Goal: Book appointment/travel/reservation

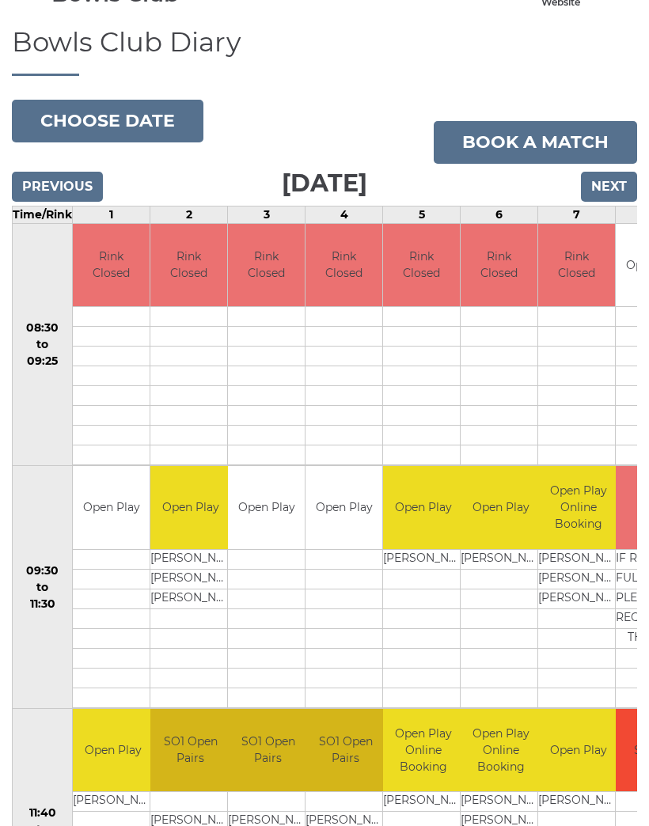
scroll to position [120, 0]
click at [550, 148] on link "Book a match" at bounding box center [535, 142] width 203 height 43
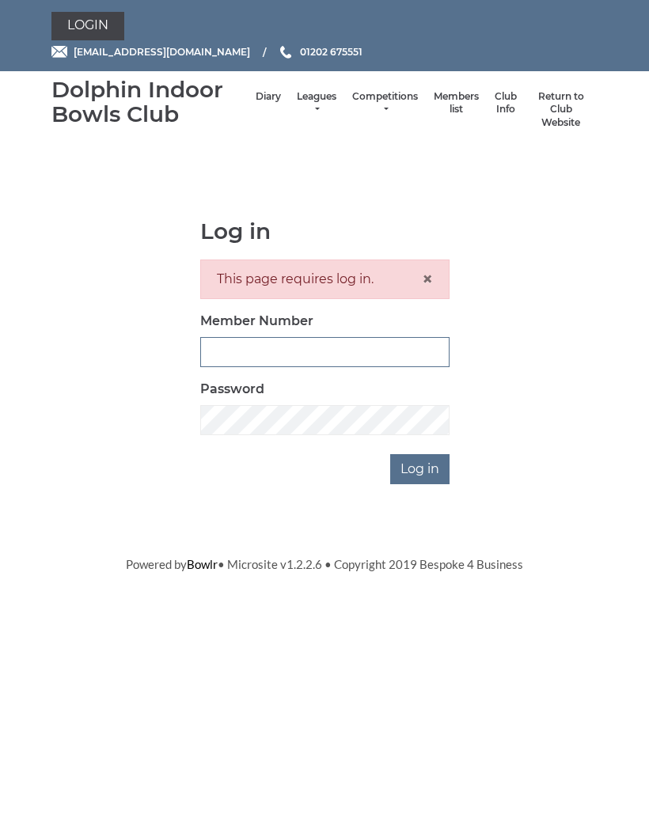
click at [223, 351] on input "Member Number" at bounding box center [324, 352] width 249 height 30
type input "4076"
click at [420, 469] on input "Log in" at bounding box center [419, 469] width 59 height 30
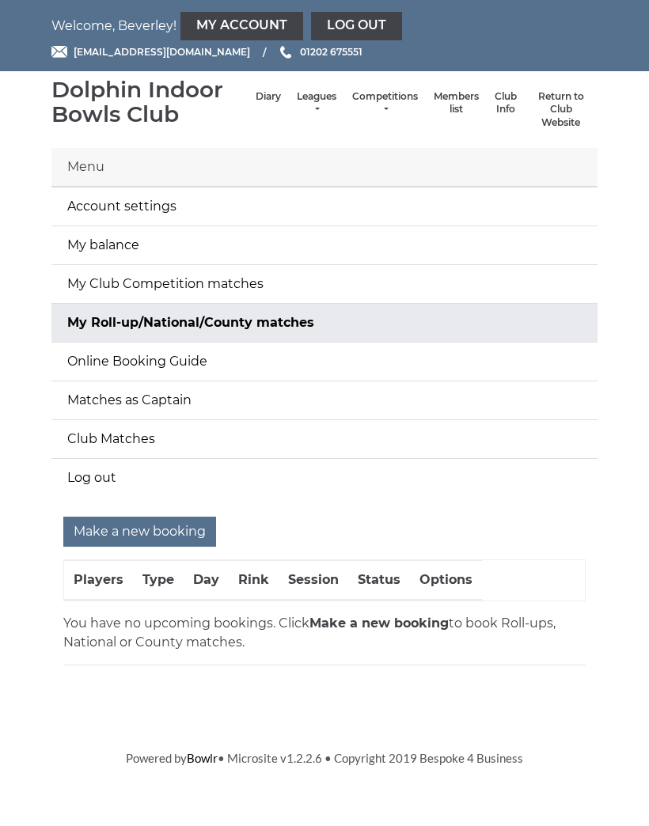
click at [109, 528] on input "Make a new booking" at bounding box center [139, 532] width 153 height 30
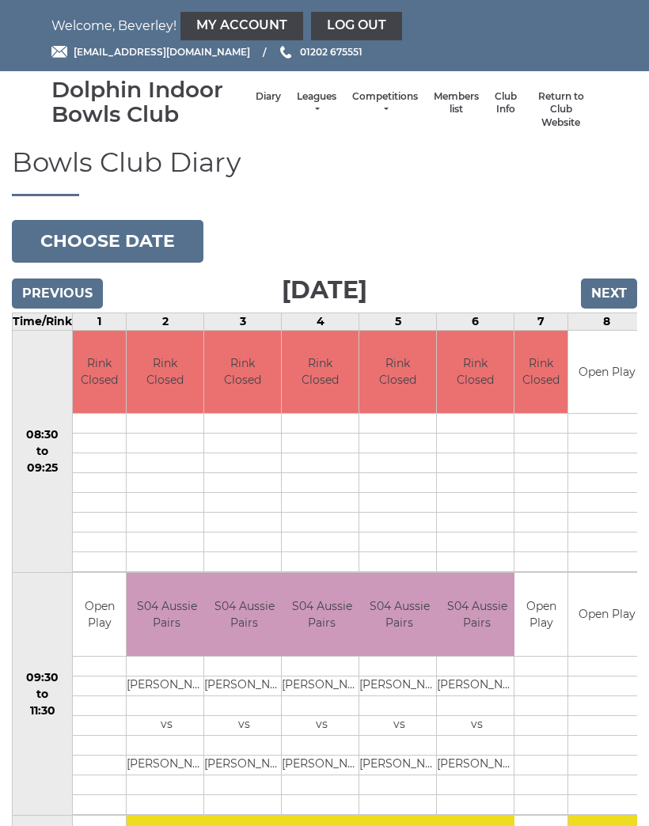
click at [73, 241] on button "Choose date" at bounding box center [108, 241] width 192 height 43
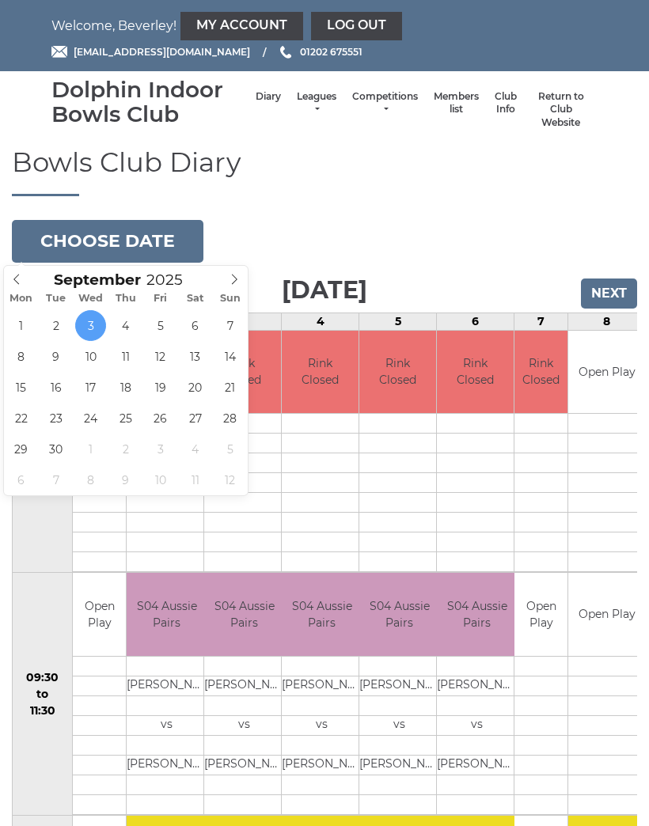
type input "2025-09-08"
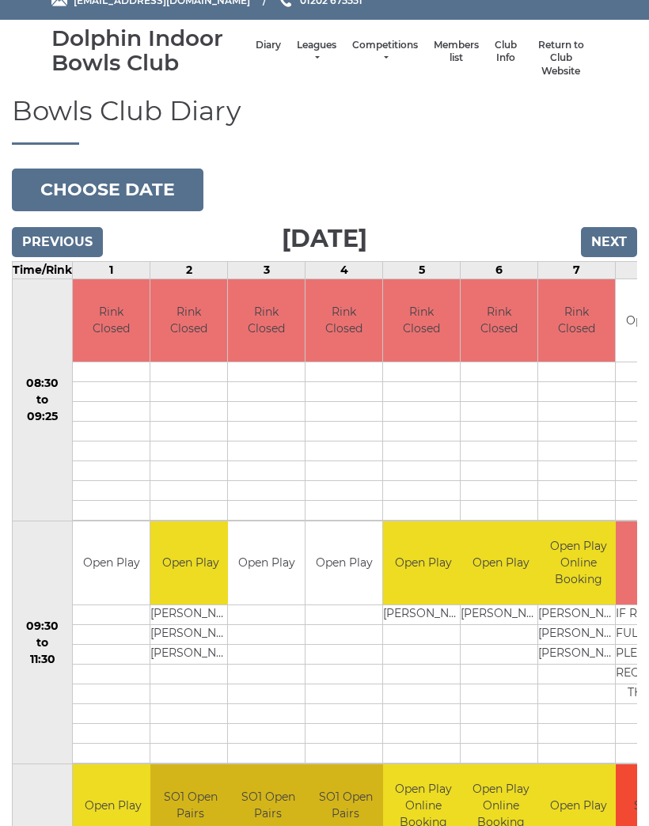
scroll to position [70, 0]
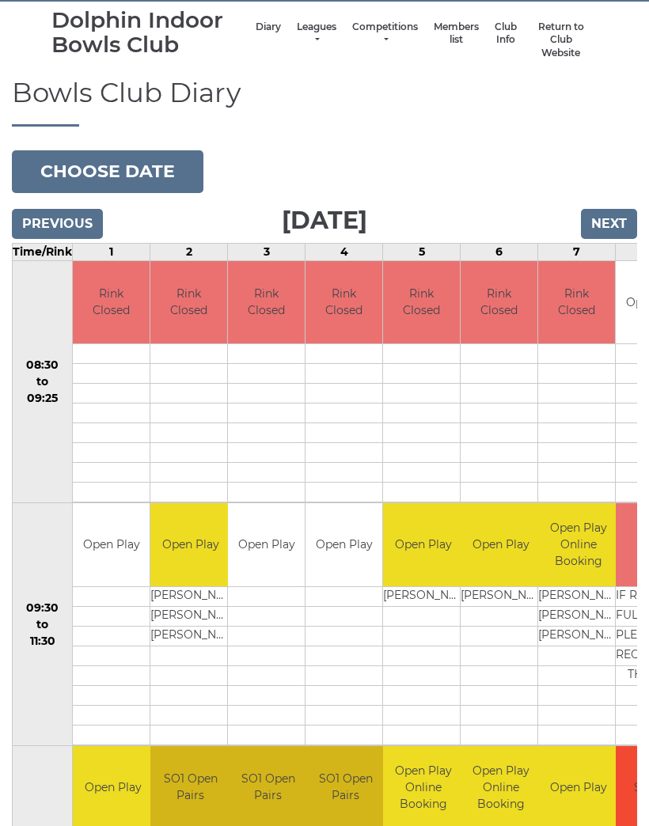
click at [0, 0] on link "Book slot" at bounding box center [0, 0] width 0 height 0
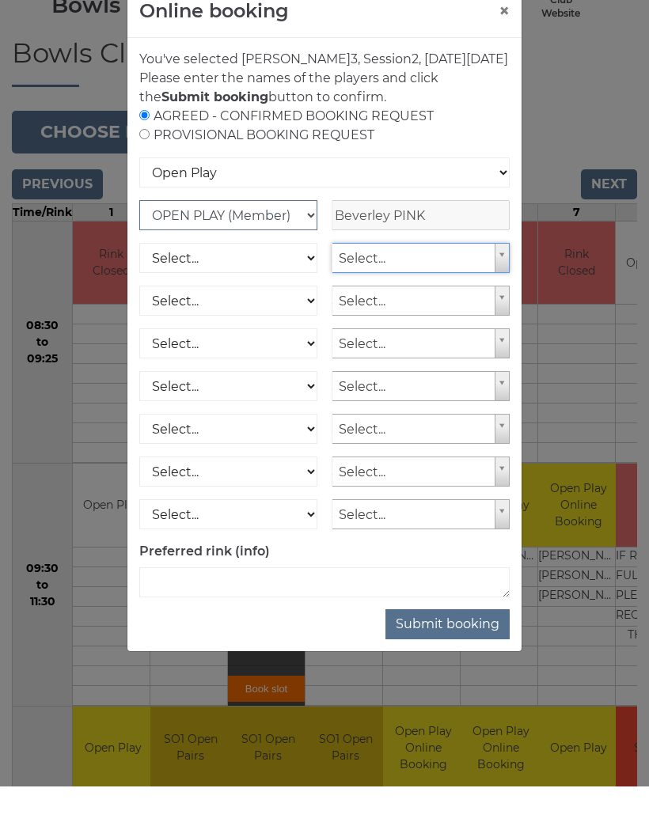
click at [307, 240] on select "OPEN PLAY (Member) SPOONS (Member) 16 - 30 Club (Member) National County (Membe…" at bounding box center [228, 255] width 178 height 30
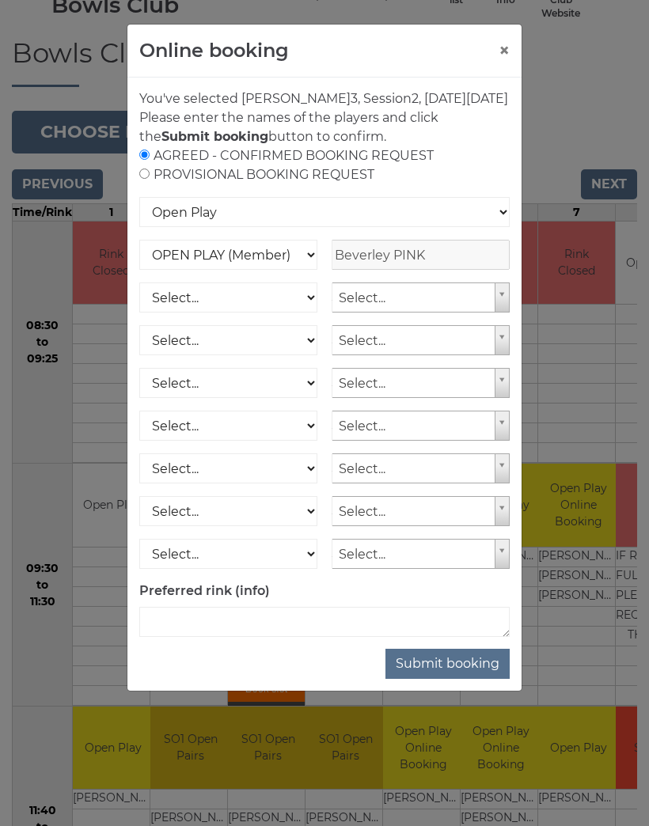
click at [143, 179] on input "radio" at bounding box center [144, 174] width 10 height 10
radio input "true"
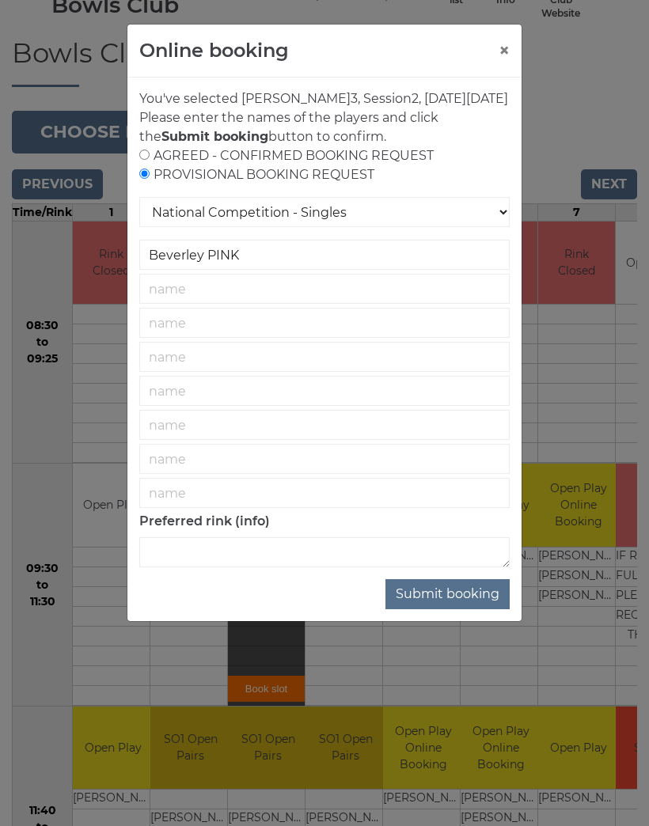
click at [154, 169] on div "AGREED - CONFIRMED BOOKING REQUEST PROVISIONAL BOOKING REQUEST" at bounding box center [324, 165] width 370 height 38
click at [151, 167] on div "AGREED - CONFIRMED BOOKING REQUEST PROVISIONAL BOOKING REQUEST" at bounding box center [324, 165] width 370 height 38
click at [149, 160] on input "radio" at bounding box center [144, 155] width 10 height 10
radio input "true"
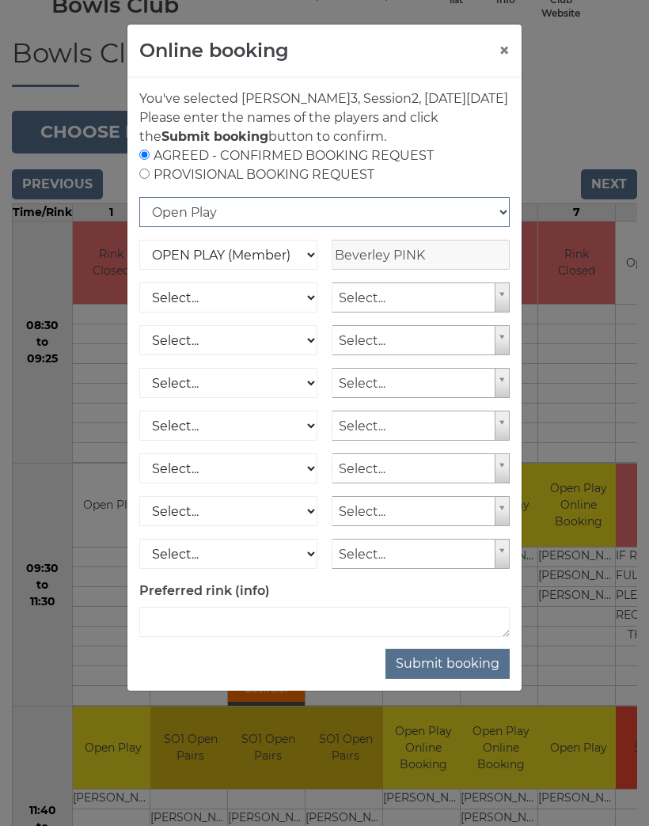
click at [495, 226] on select "Open Play National Competition - Singles National Competition - Pairs National …" at bounding box center [324, 212] width 370 height 30
click at [504, 51] on button "×" at bounding box center [504, 50] width 11 height 19
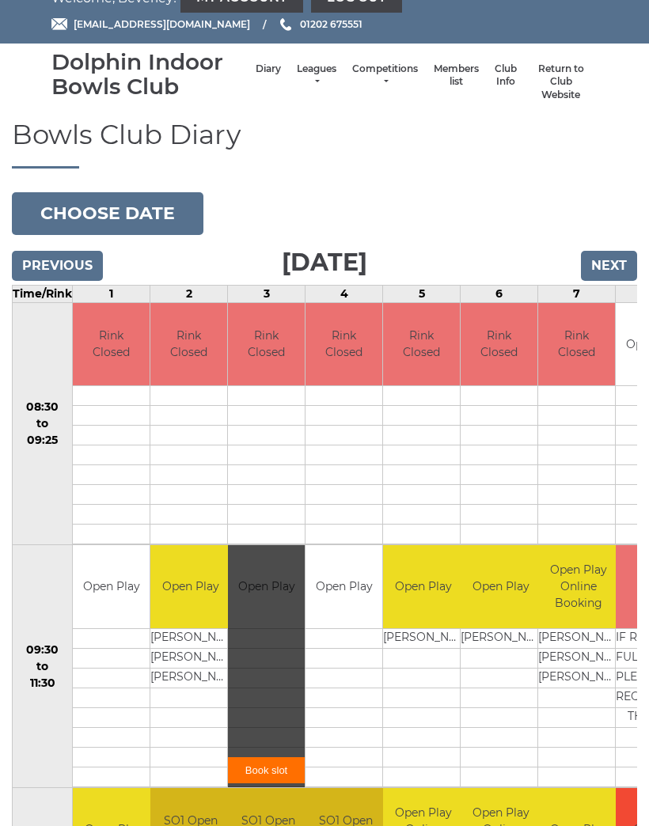
scroll to position [30, 0]
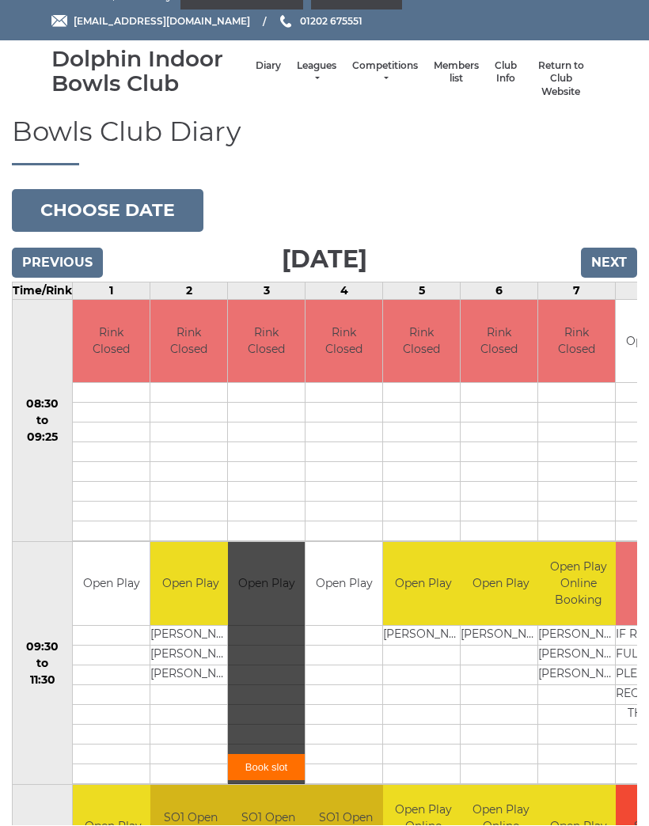
click at [77, 207] on button "Choose date" at bounding box center [108, 211] width 192 height 43
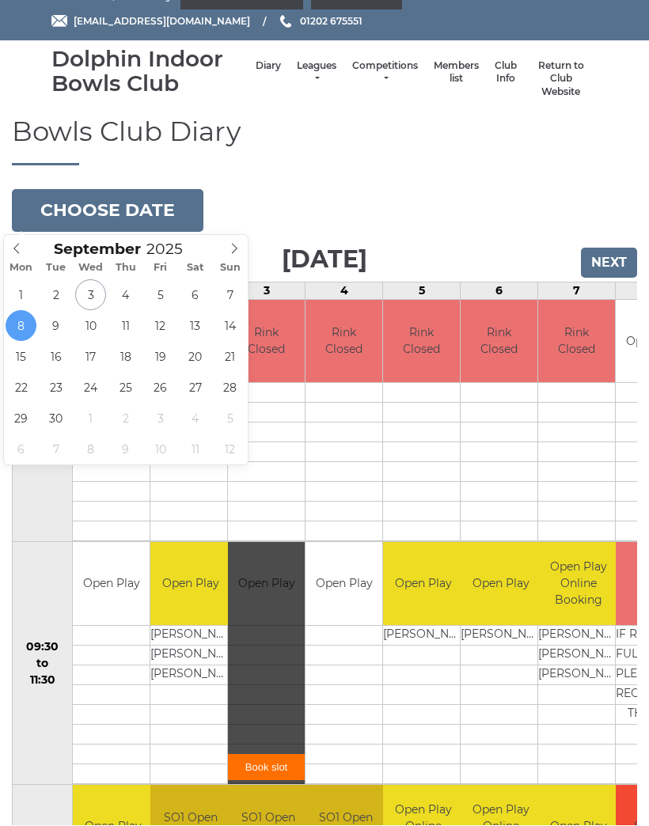
scroll to position [31, 0]
type input "2025-09-11"
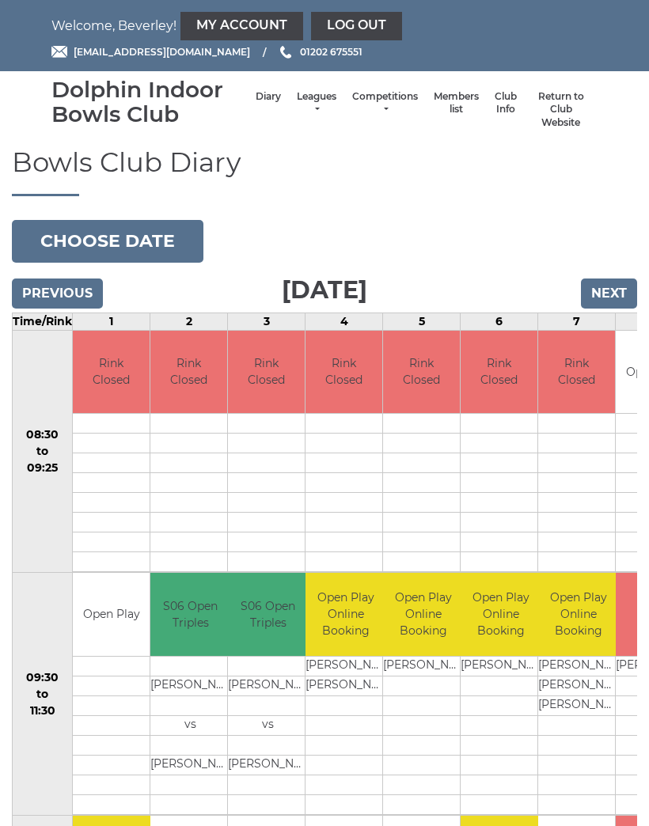
click at [67, 243] on button "Choose date" at bounding box center [108, 241] width 192 height 43
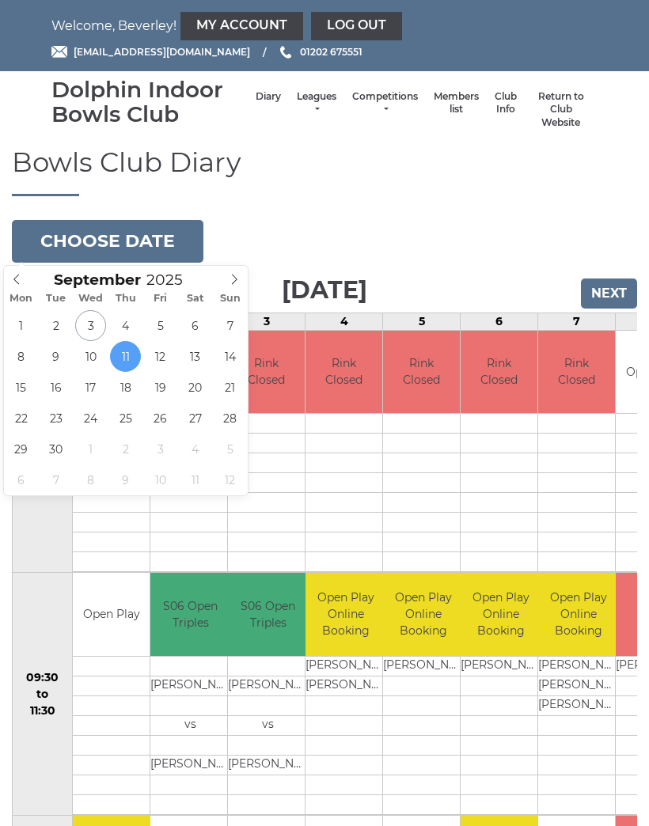
type input "[DATE]"
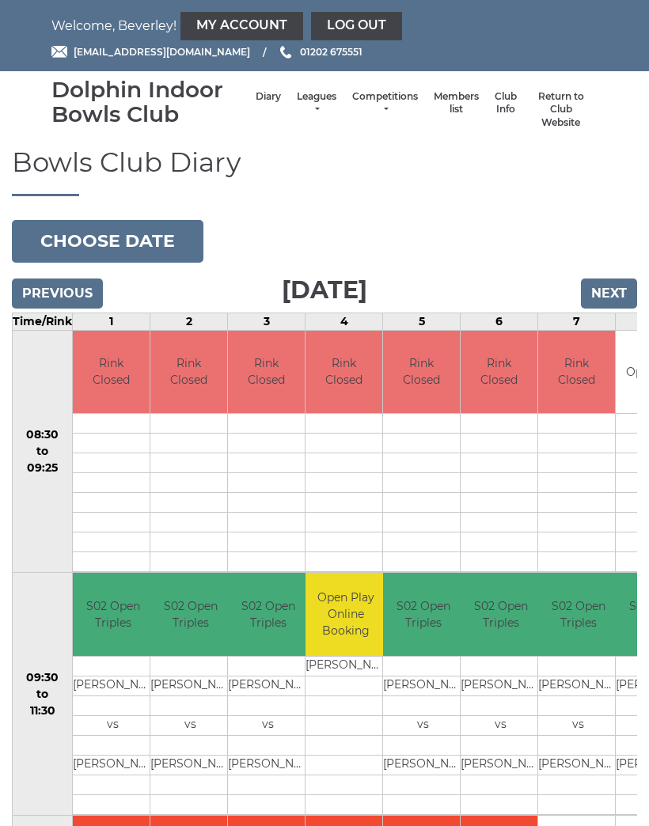
click at [76, 235] on button "Choose date" at bounding box center [108, 241] width 192 height 43
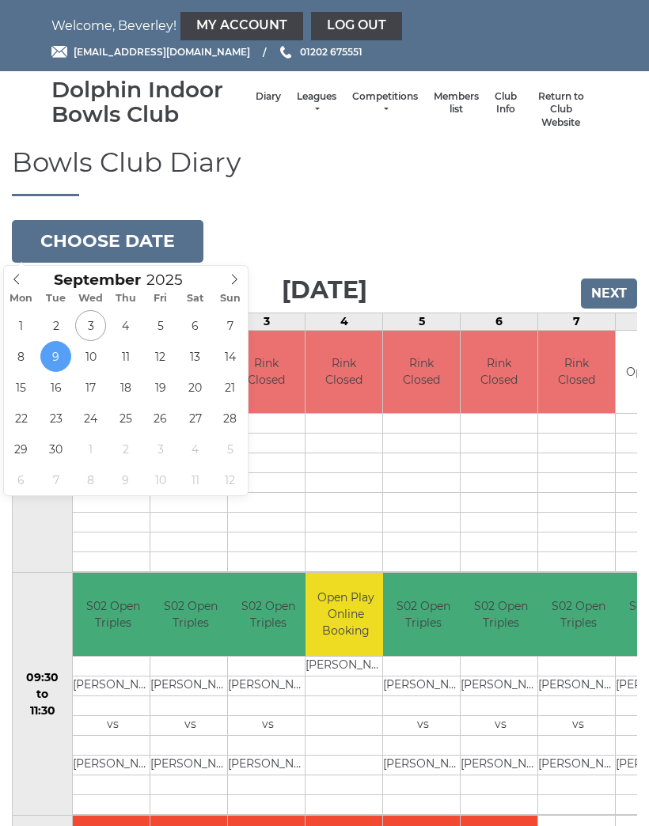
type input "2025-09-15"
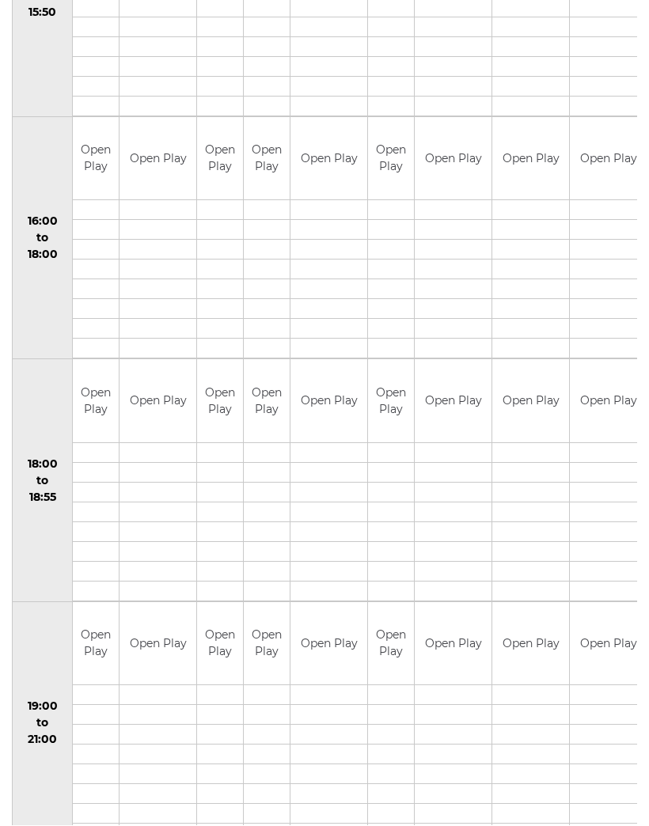
click at [33, 565] on td "18:00 to 18:55" at bounding box center [43, 481] width 60 height 243
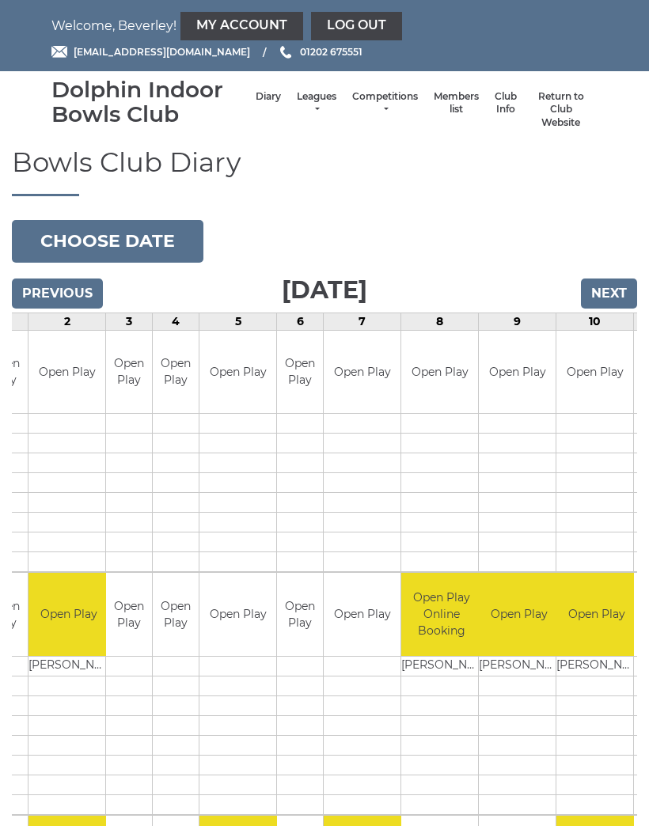
click at [341, 26] on link "Log out" at bounding box center [356, 26] width 91 height 28
